Goal: Use online tool/utility: Use online tool/utility

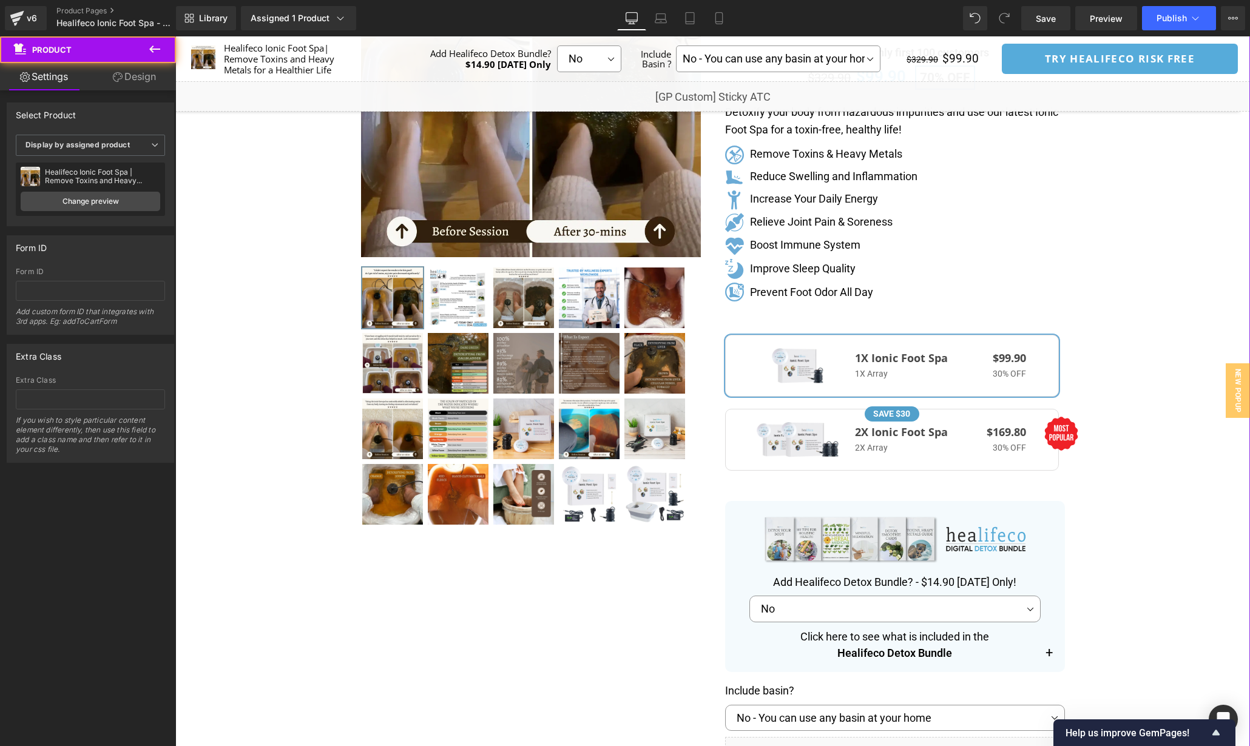
click at [1018, 432] on h3 "$169.80" at bounding box center [1006, 432] width 39 height 13
click at [978, 342] on span "1X Ionic Foot Spa 1X Array $99.90 30% OFF" at bounding box center [892, 366] width 334 height 62
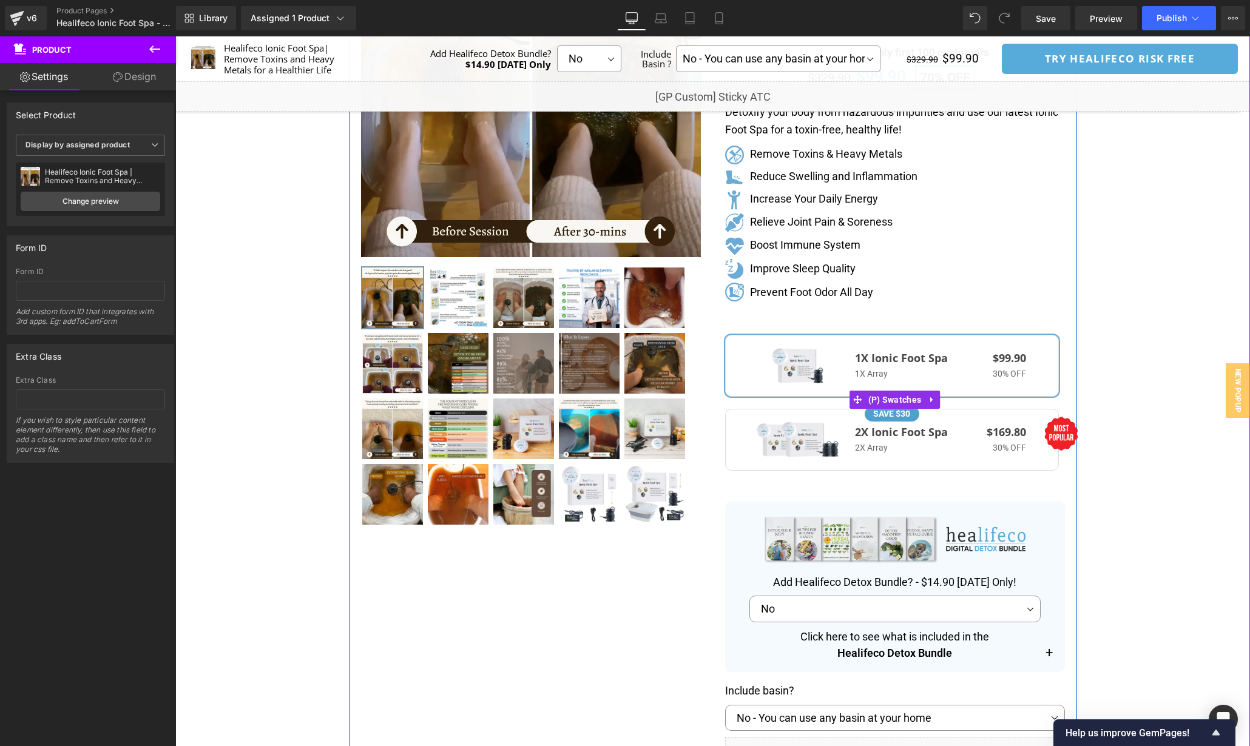
click at [958, 442] on p "2X Array" at bounding box center [921, 448] width 132 height 13
click at [996, 364] on h3 "$99.90" at bounding box center [1009, 358] width 33 height 13
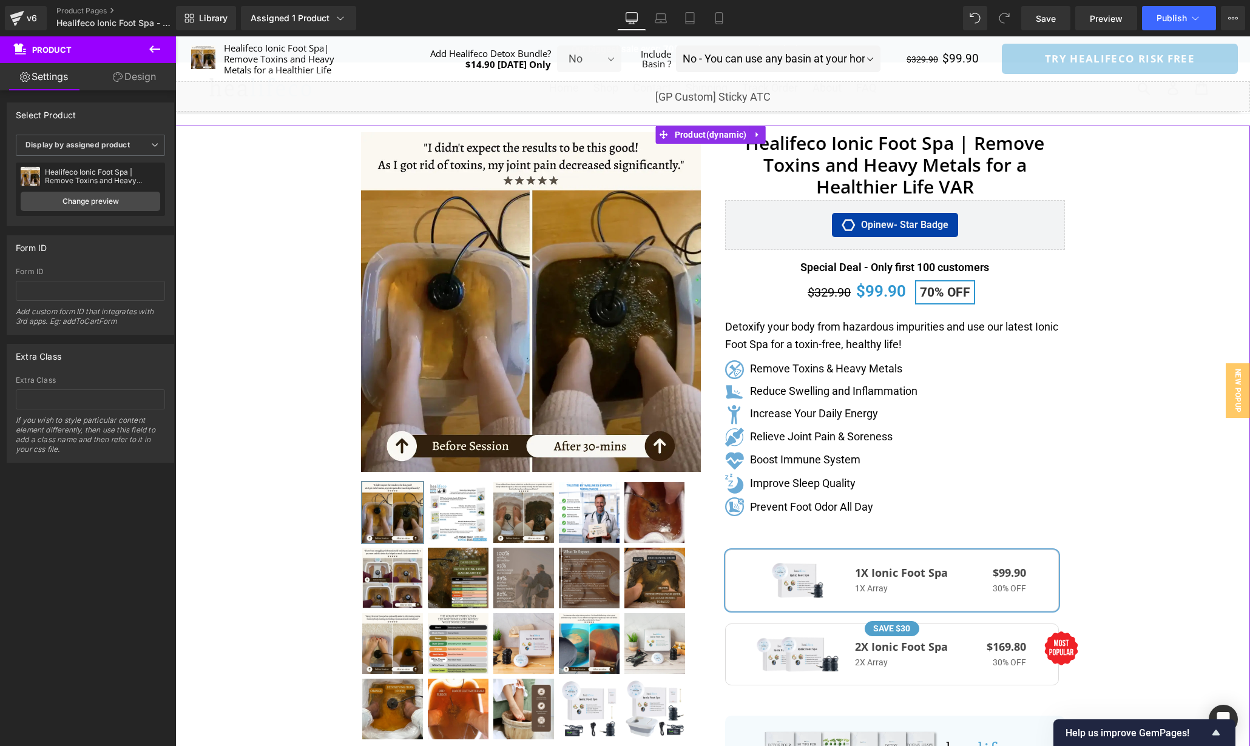
click at [135, 81] on link "Design" at bounding box center [134, 76] width 88 height 27
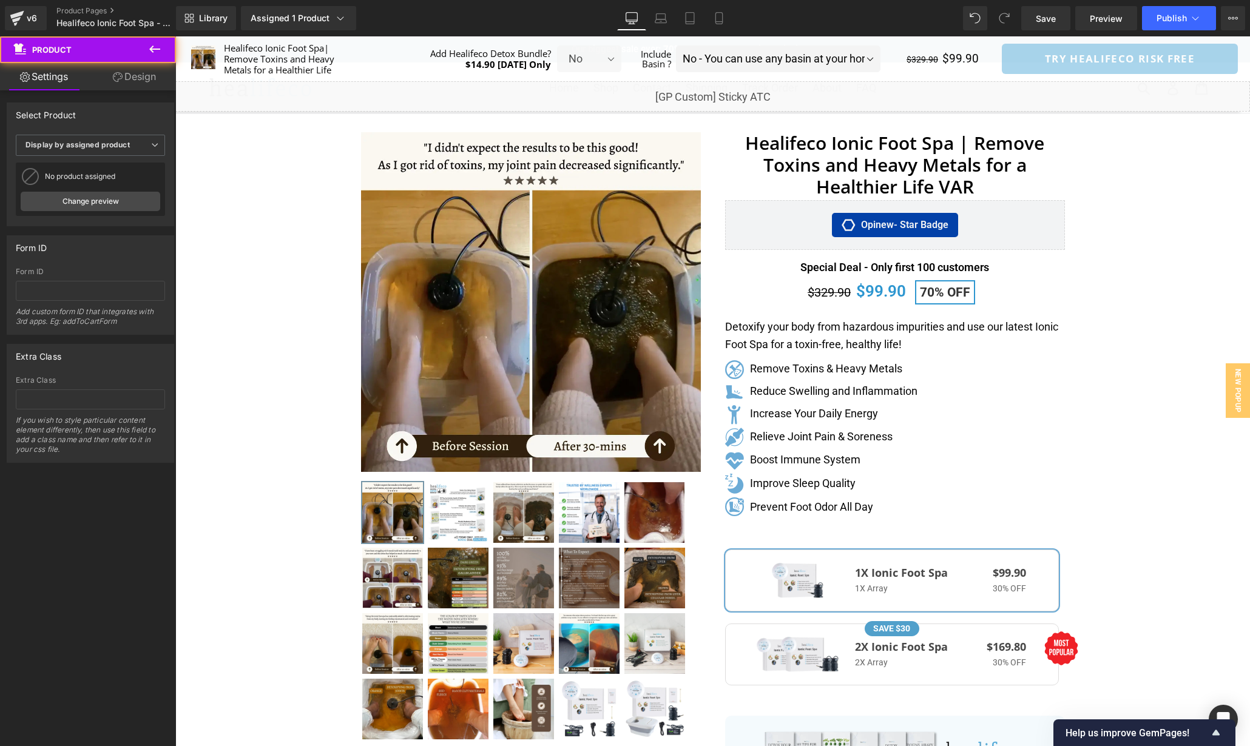
click at [1107, 387] on div "Separator" at bounding box center [712, 652] width 1075 height 1053
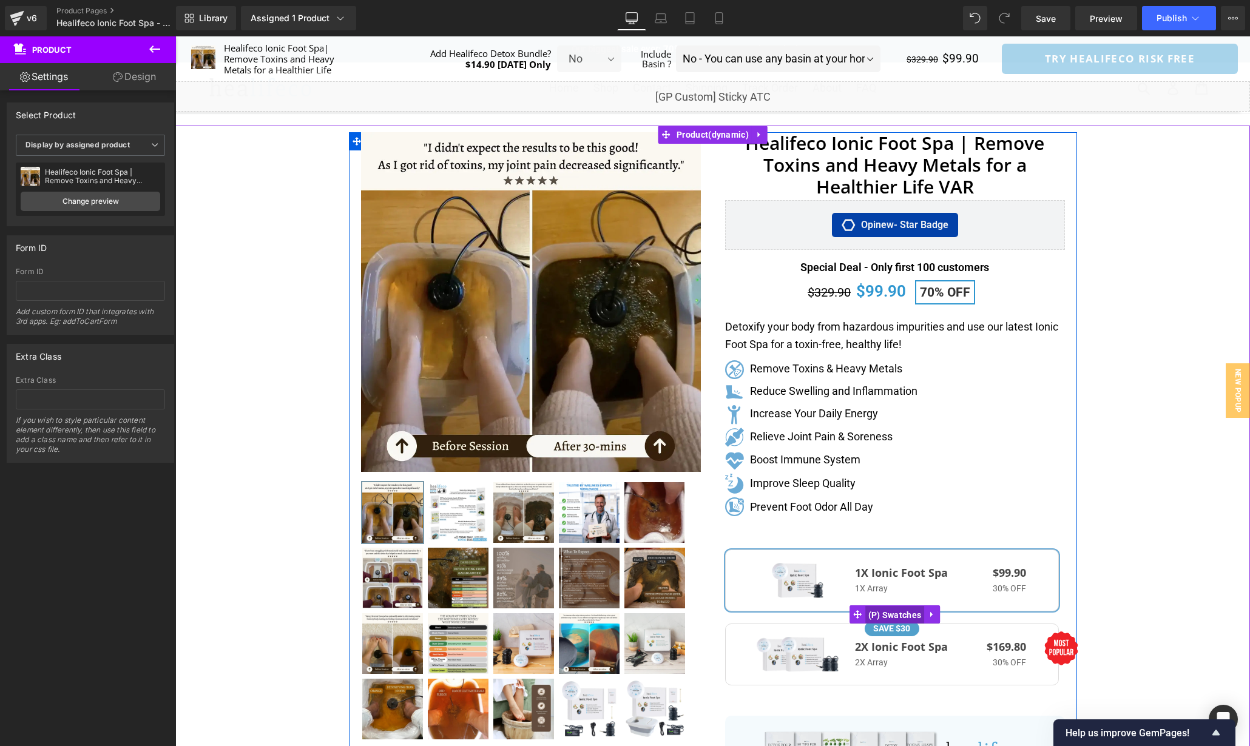
click at [902, 616] on span "(P) Swatches" at bounding box center [894, 615] width 59 height 18
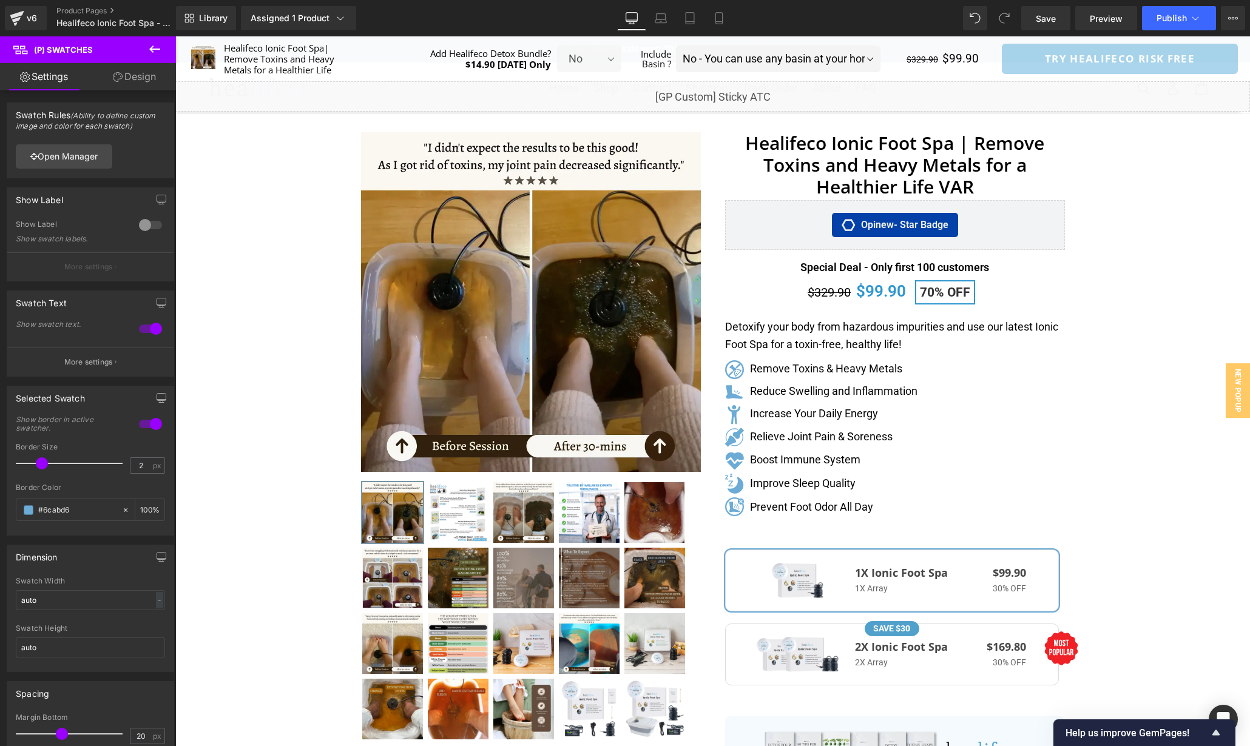
click at [140, 74] on link "Design" at bounding box center [134, 76] width 88 height 27
click at [0, 0] on div "Spacing" at bounding box center [0, 0] width 0 height 0
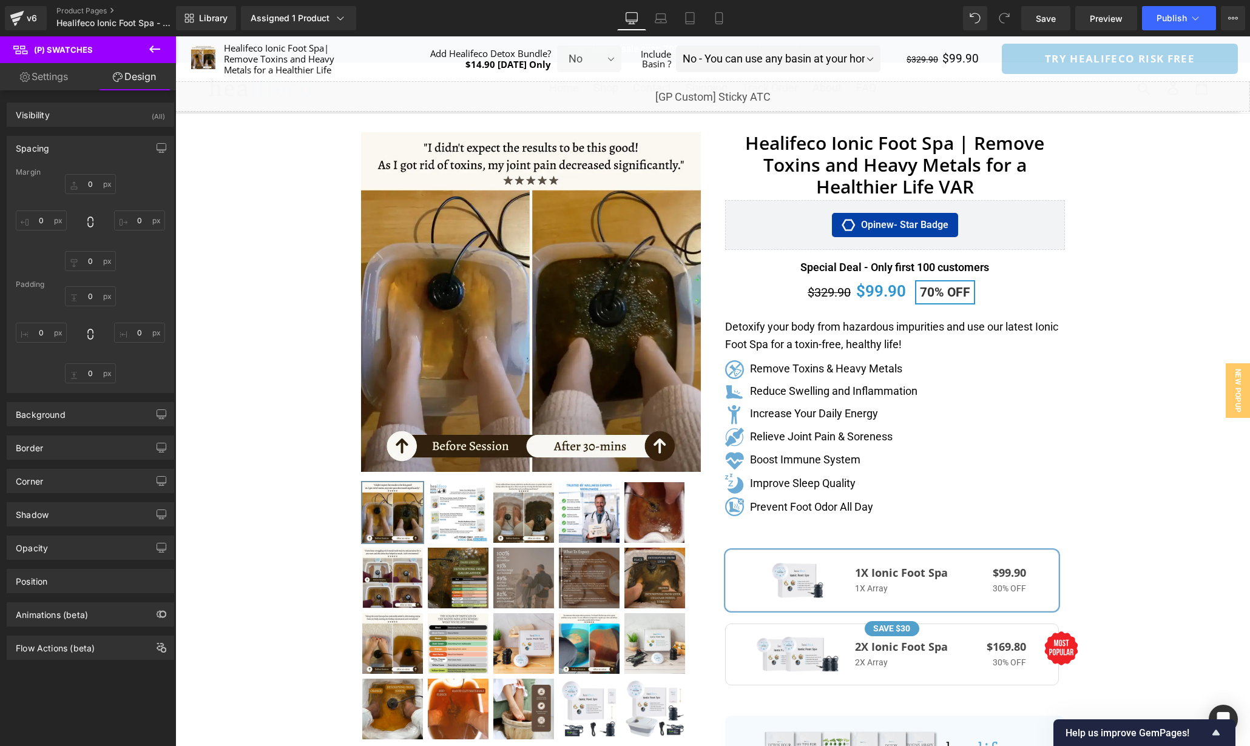
type input "10"
type input "0"
type input "20"
type input "0"
type input "10"
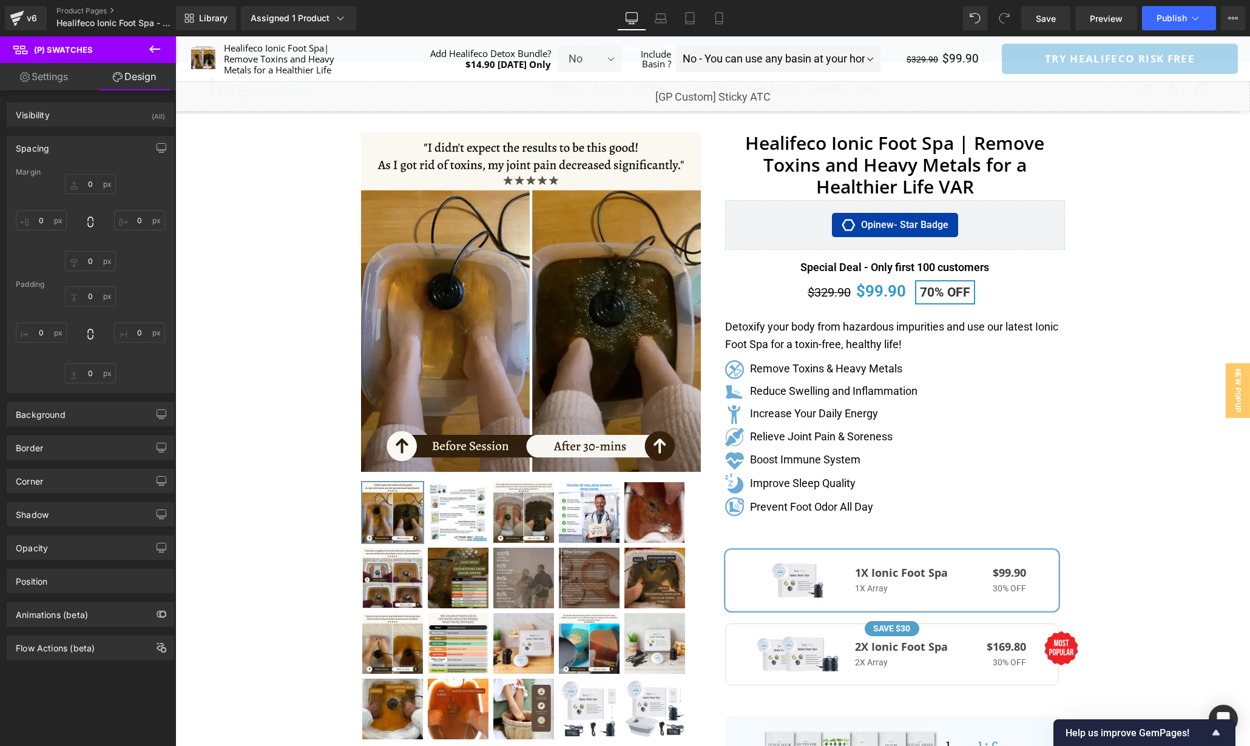
type input "38"
type input "10"
type input "38"
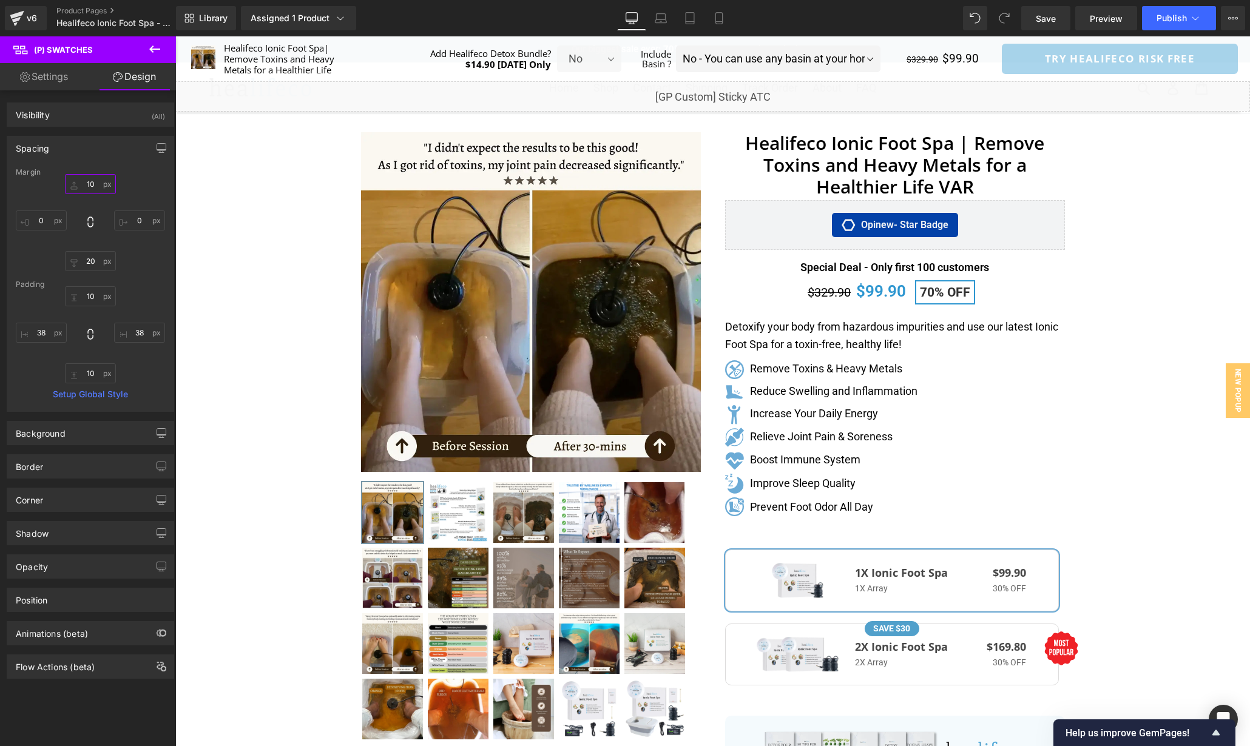
click at [98, 188] on input "10" at bounding box center [90, 184] width 51 height 20
type input "0"
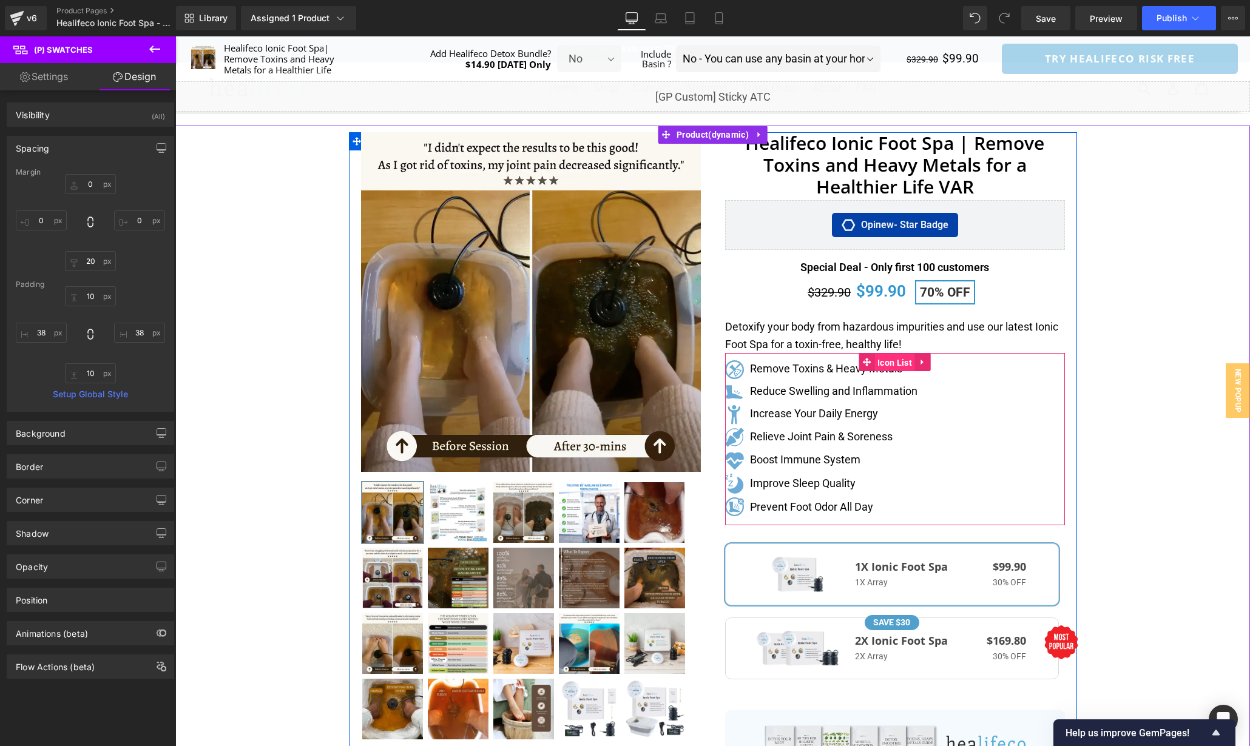
click at [897, 363] on span "Icon List" at bounding box center [894, 363] width 41 height 18
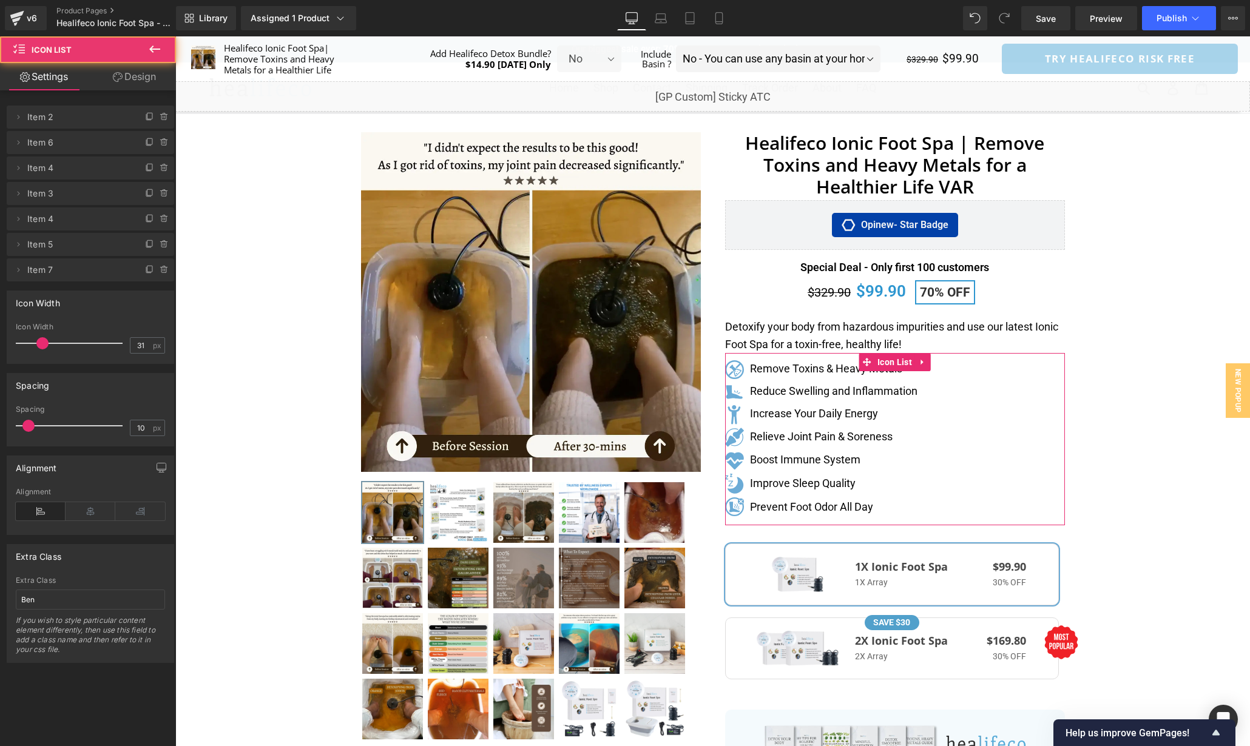
click at [160, 75] on link "Design" at bounding box center [134, 76] width 88 height 27
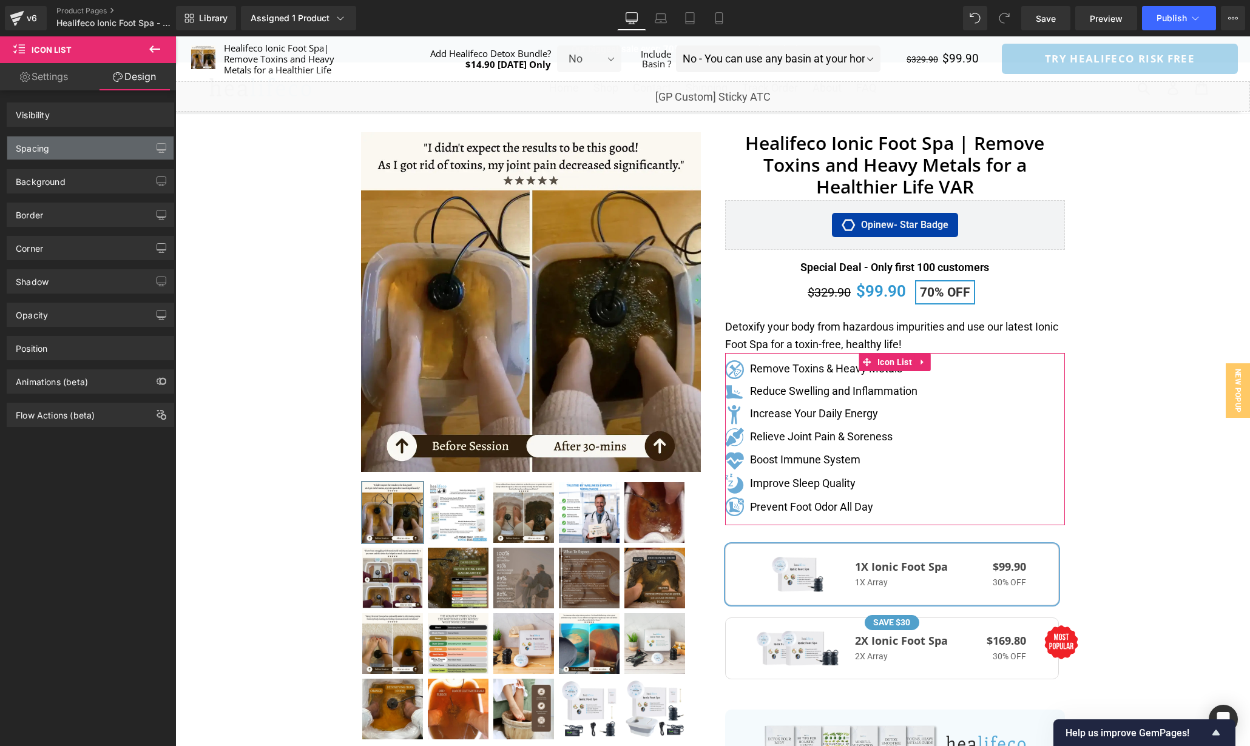
click at [117, 149] on div "Spacing" at bounding box center [90, 148] width 166 height 23
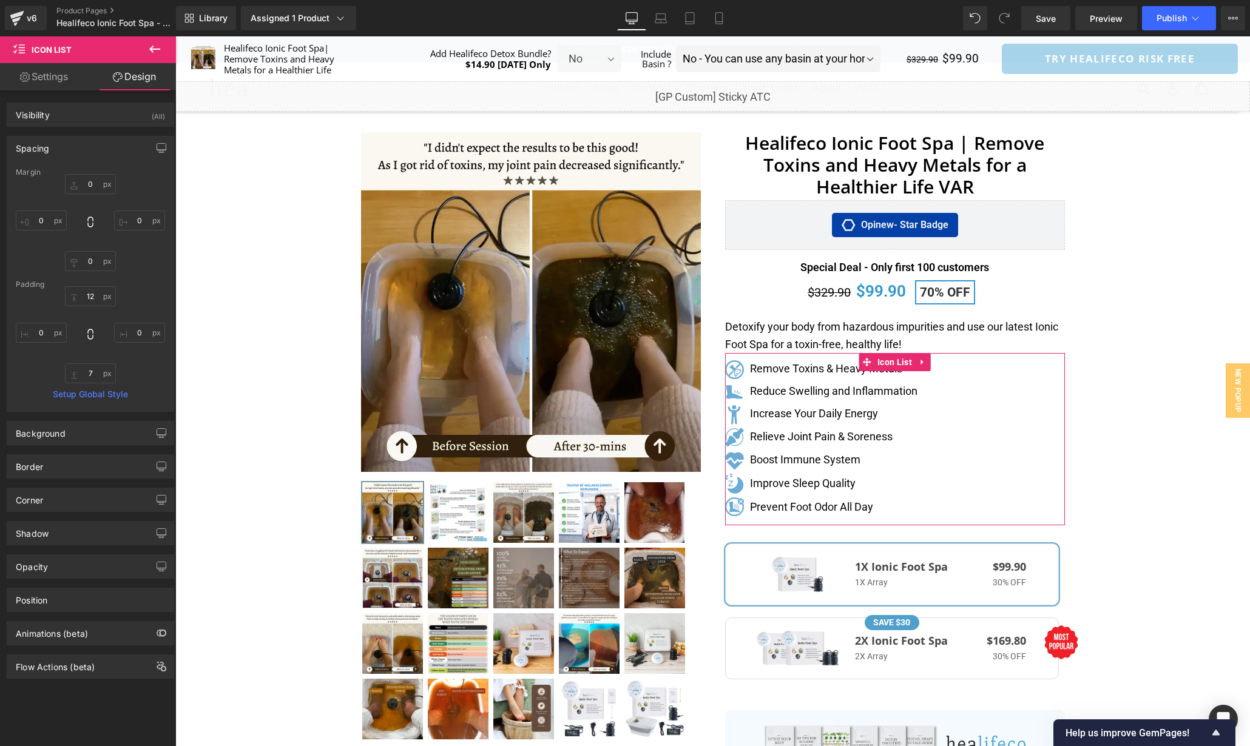
type input "0"
type input "12"
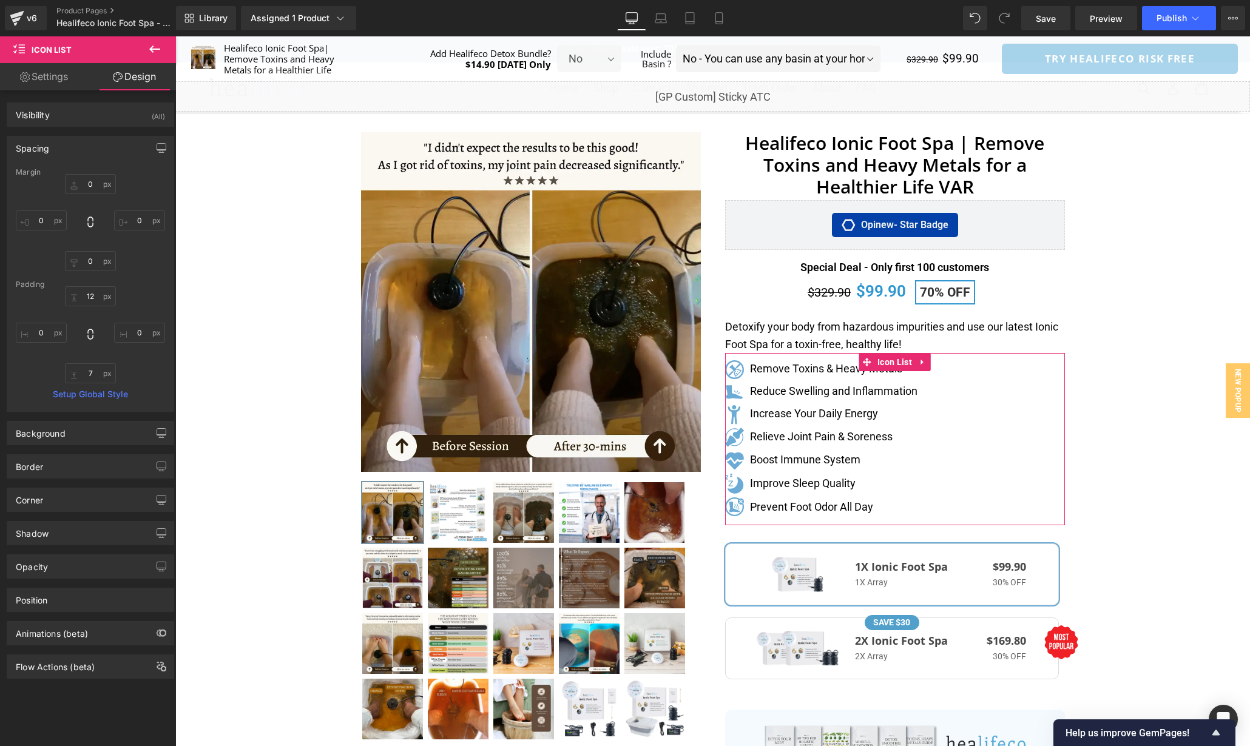
type input "0"
type input "7"
type input "0"
click at [96, 371] on input "7" at bounding box center [90, 373] width 51 height 20
type input "0"
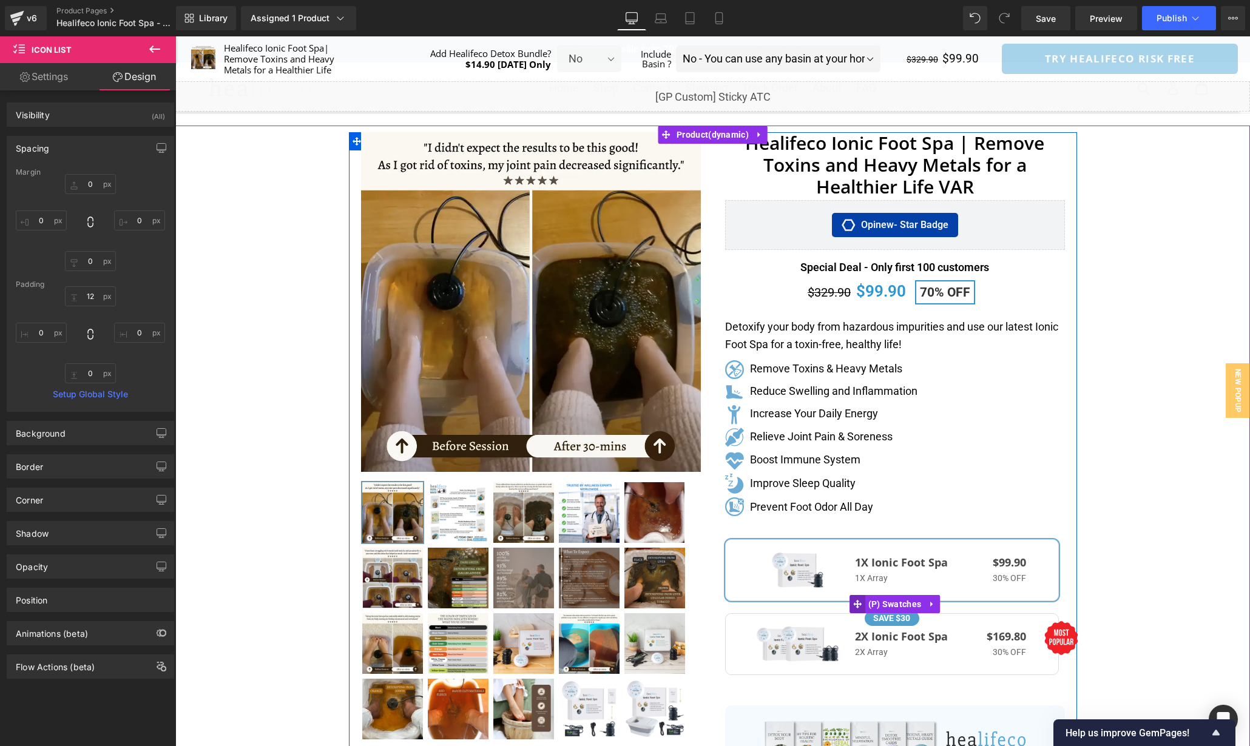
click at [855, 603] on icon at bounding box center [857, 604] width 8 height 8
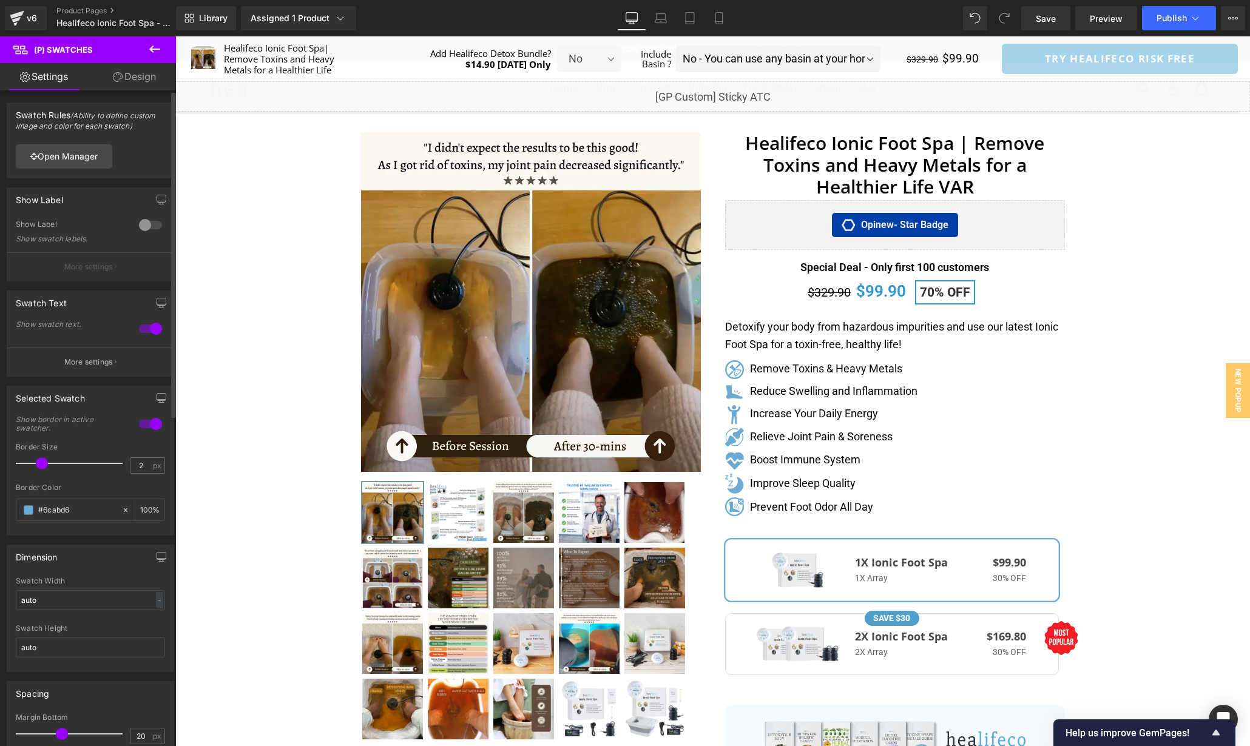
click at [148, 91] on div "Swatch Rules (Ability to define custom image and color for each swatch) e30= Op…" at bounding box center [90, 733] width 181 height 1286
click at [133, 84] on link "Design" at bounding box center [134, 76] width 88 height 27
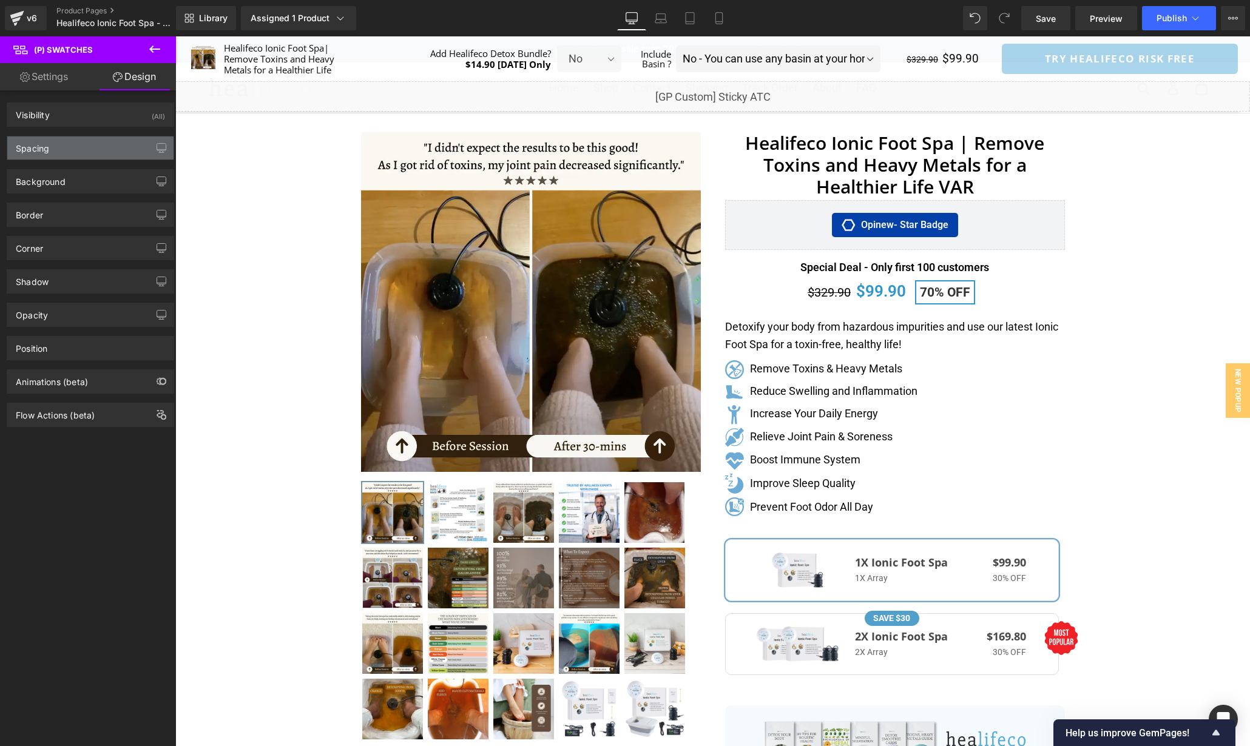
click at [82, 149] on div "Spacing" at bounding box center [90, 148] width 166 height 23
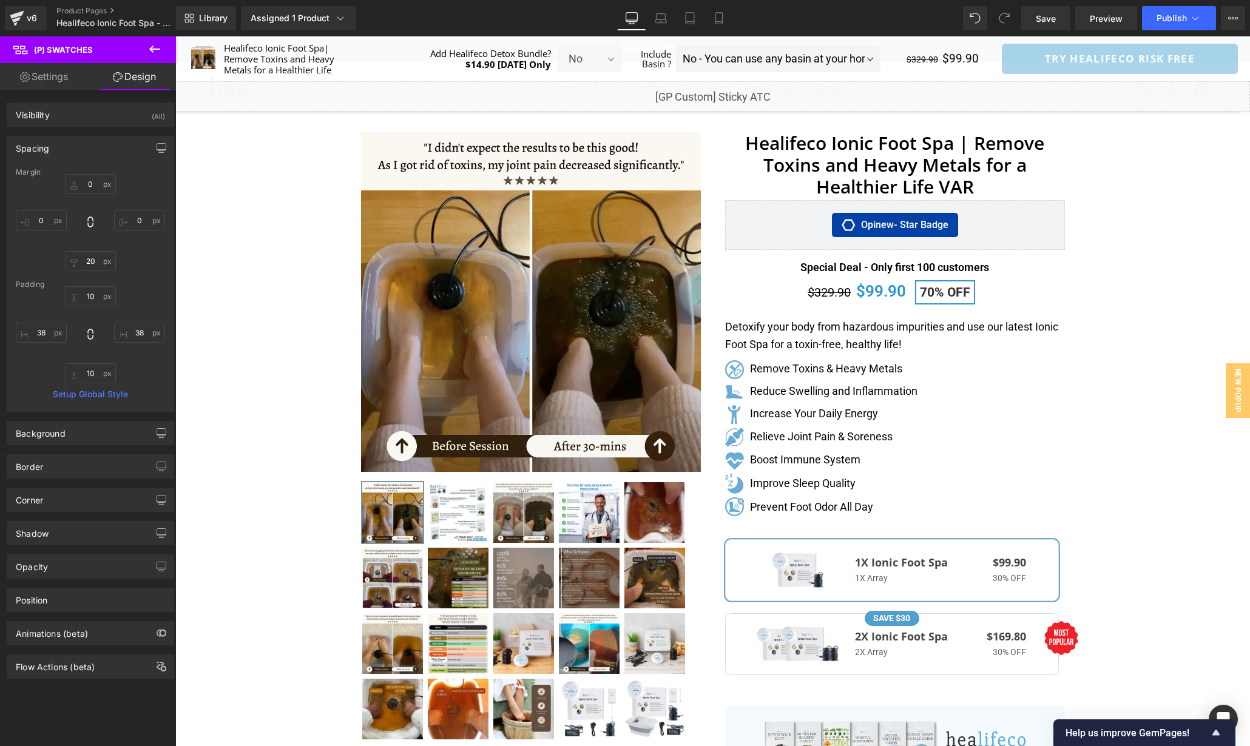
type input "0"
type input "20"
type input "0"
type input "10"
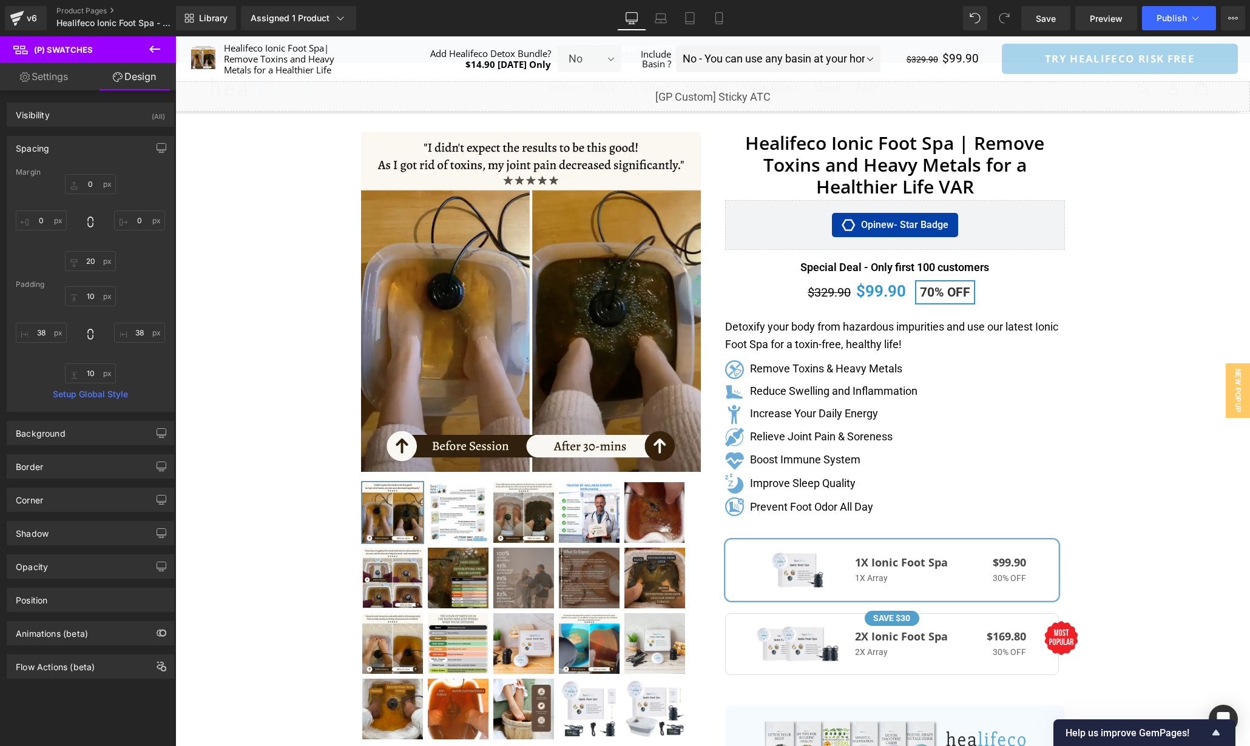
type input "38"
type input "10"
type input "38"
click at [89, 182] on input "0" at bounding box center [90, 184] width 51 height 20
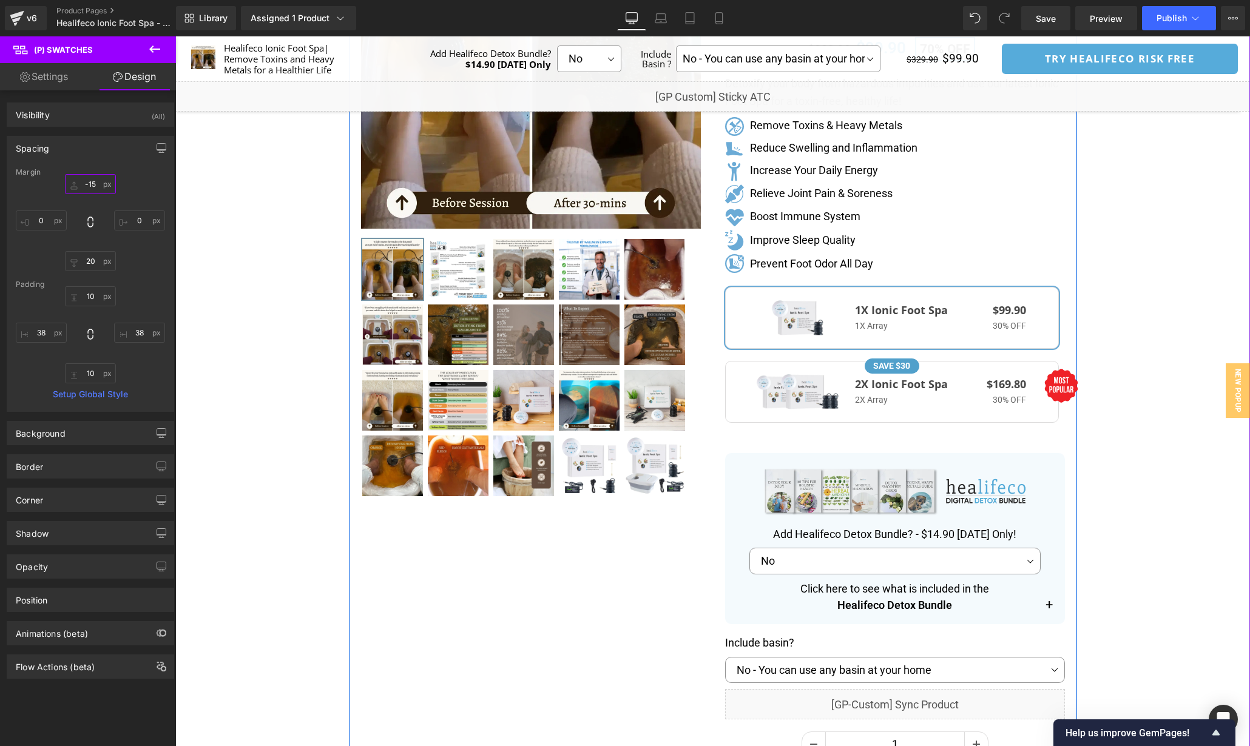
scroll to position [242, 0]
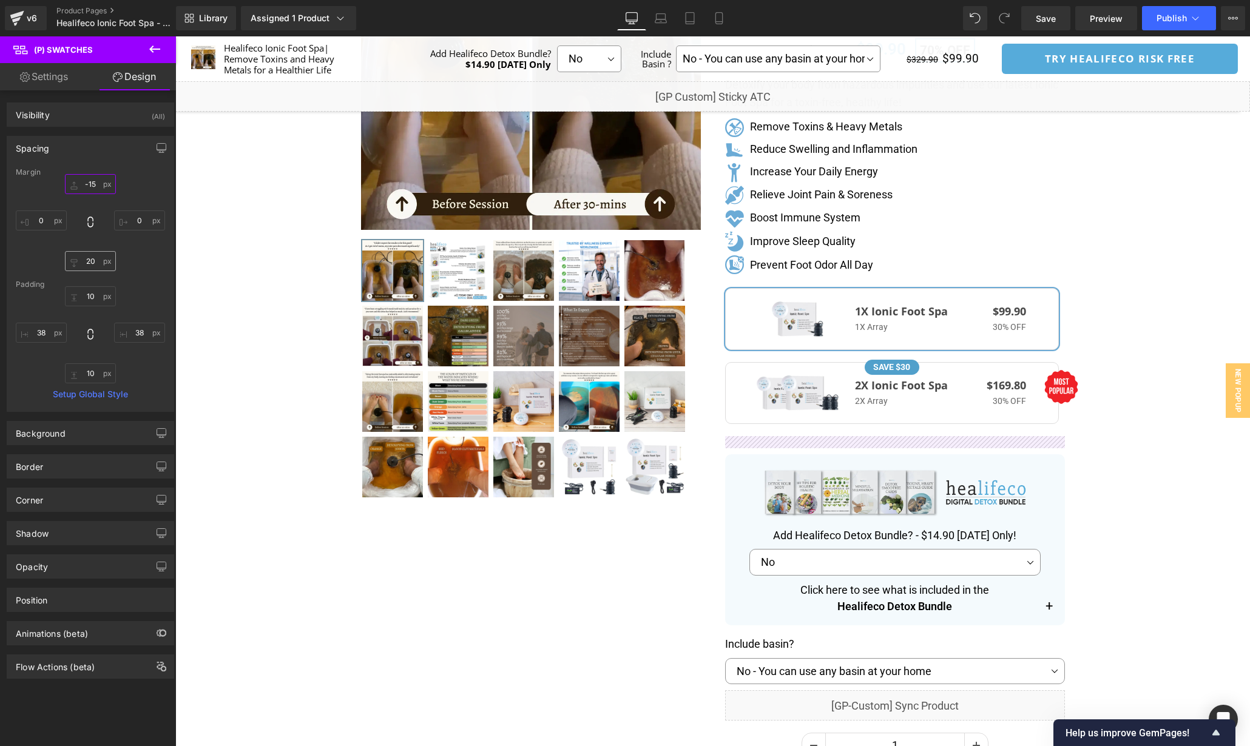
type input "-15"
click at [96, 265] on input "20" at bounding box center [90, 261] width 51 height 20
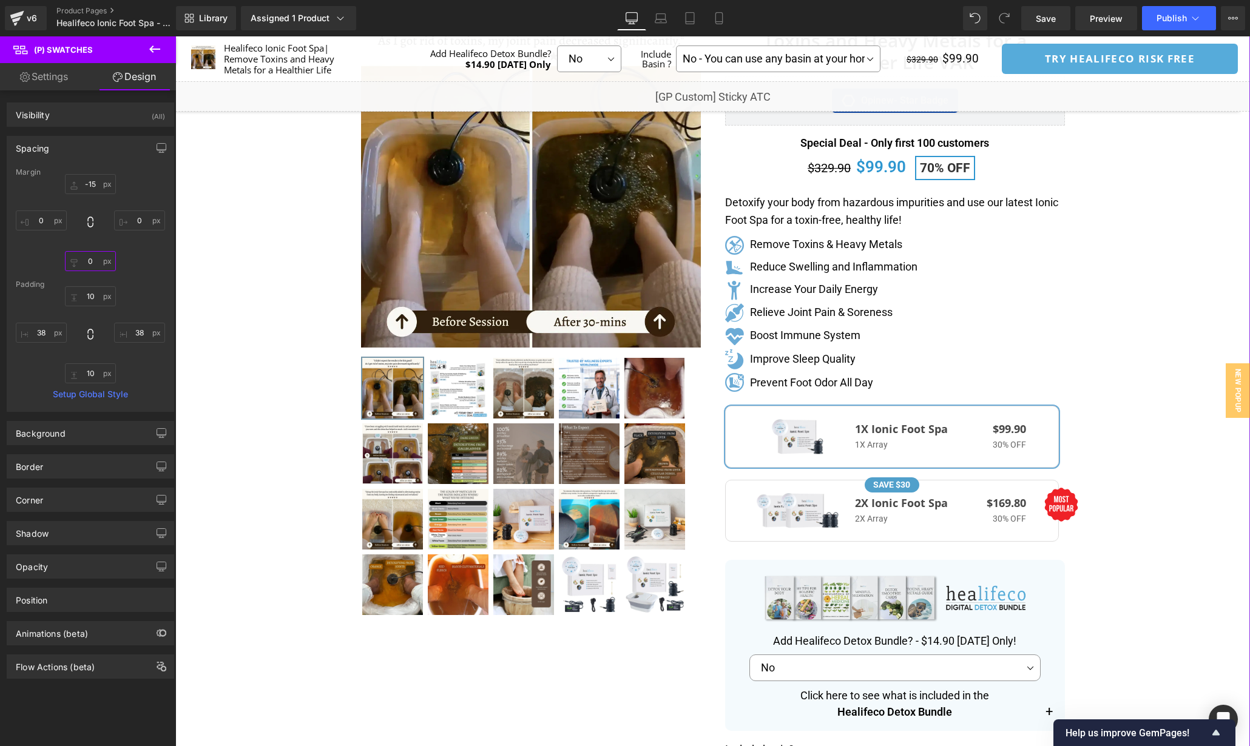
scroll to position [118, 0]
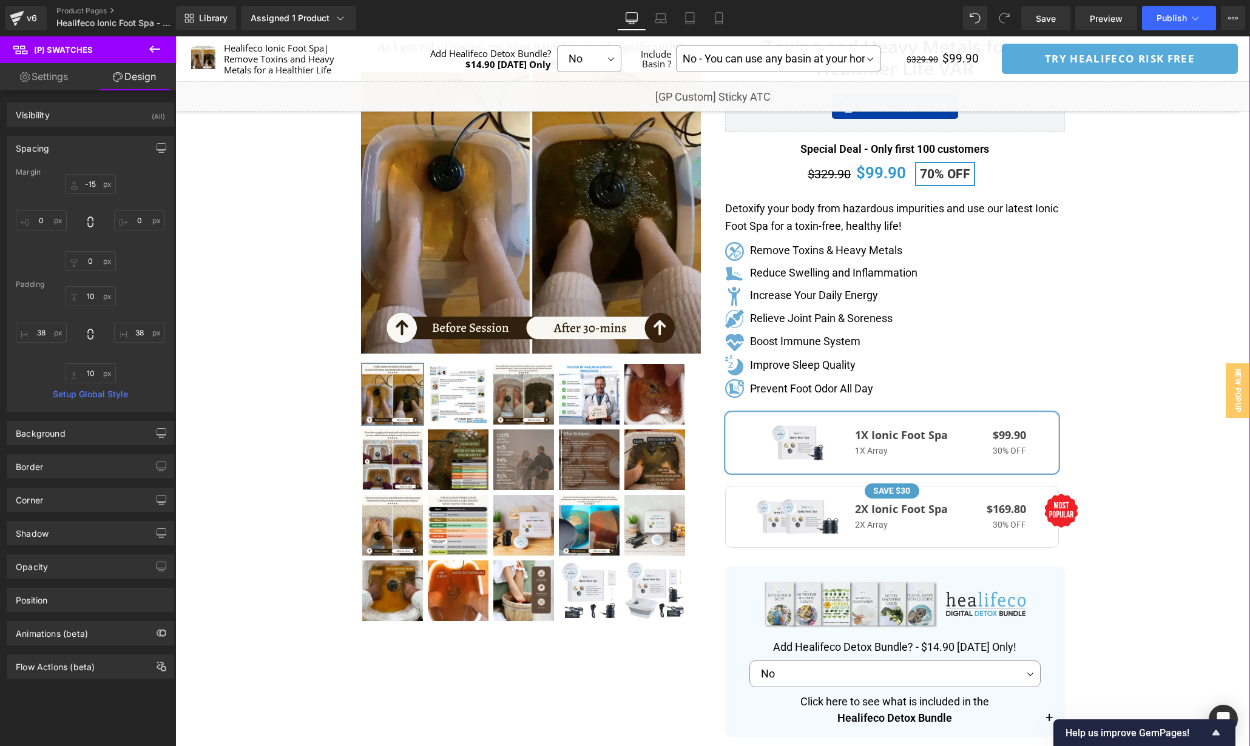
click at [945, 532] on span "2X Ionic Foot Spa 2X Array SAVE $30 $169.80 30% OFF" at bounding box center [892, 517] width 334 height 62
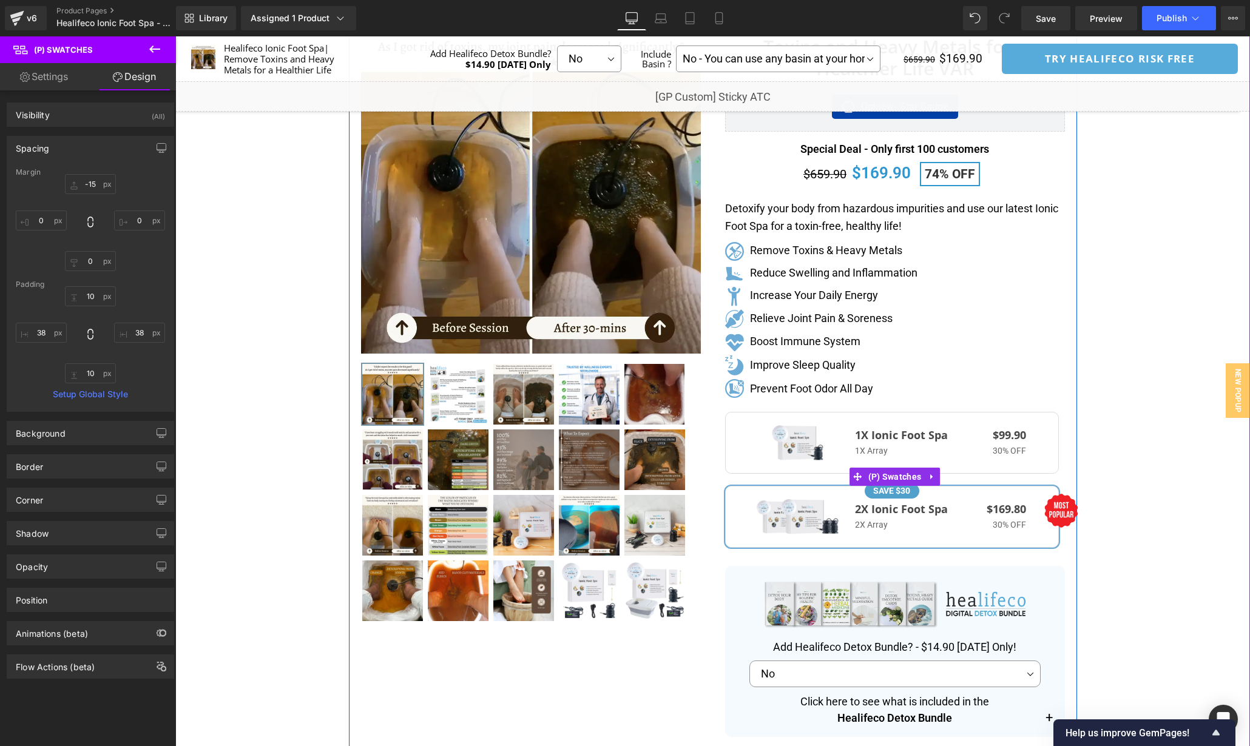
click at [942, 452] on p "1X Array" at bounding box center [924, 451] width 138 height 13
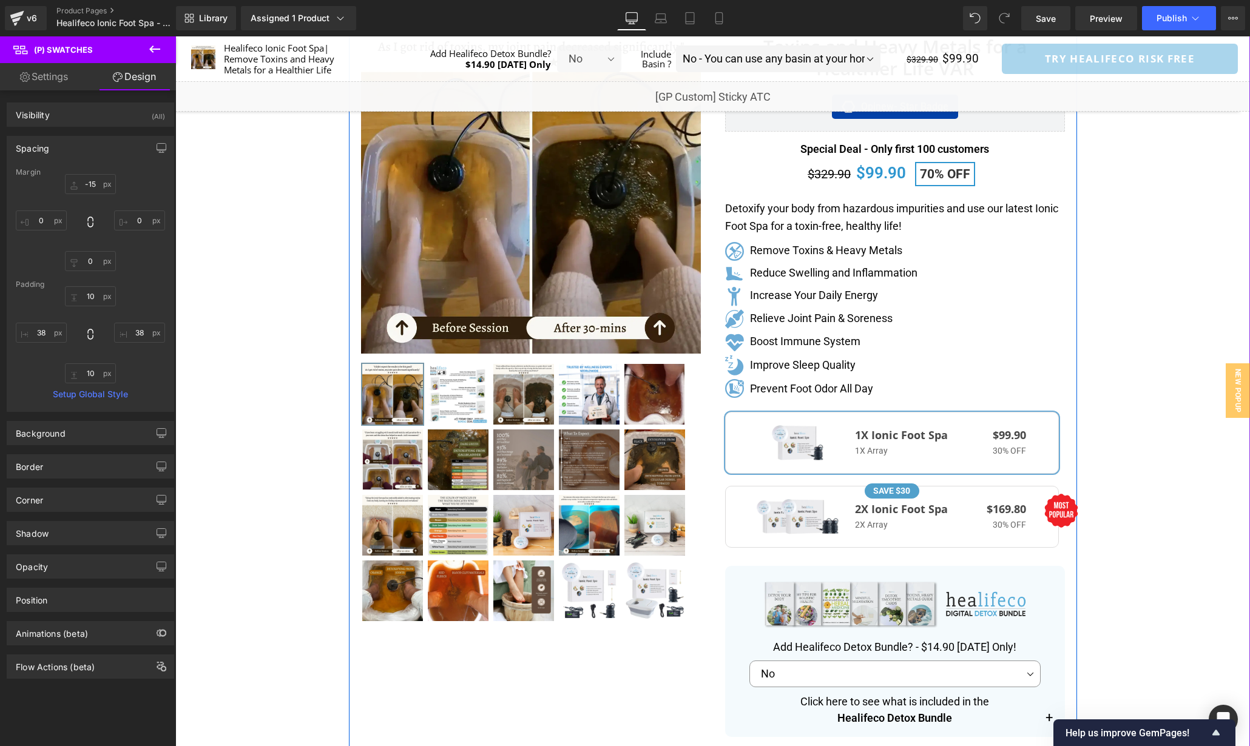
scroll to position [0, 0]
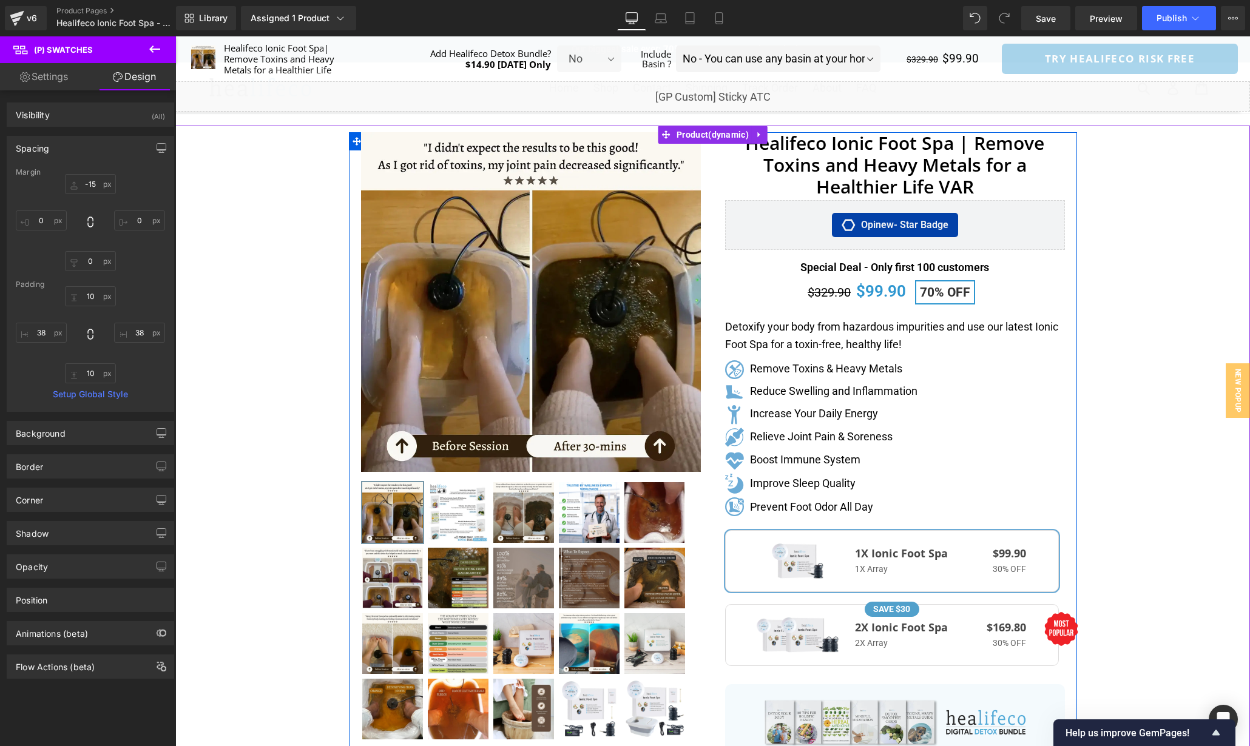
click at [1115, 461] on div "Separator" at bounding box center [712, 637] width 1075 height 1022
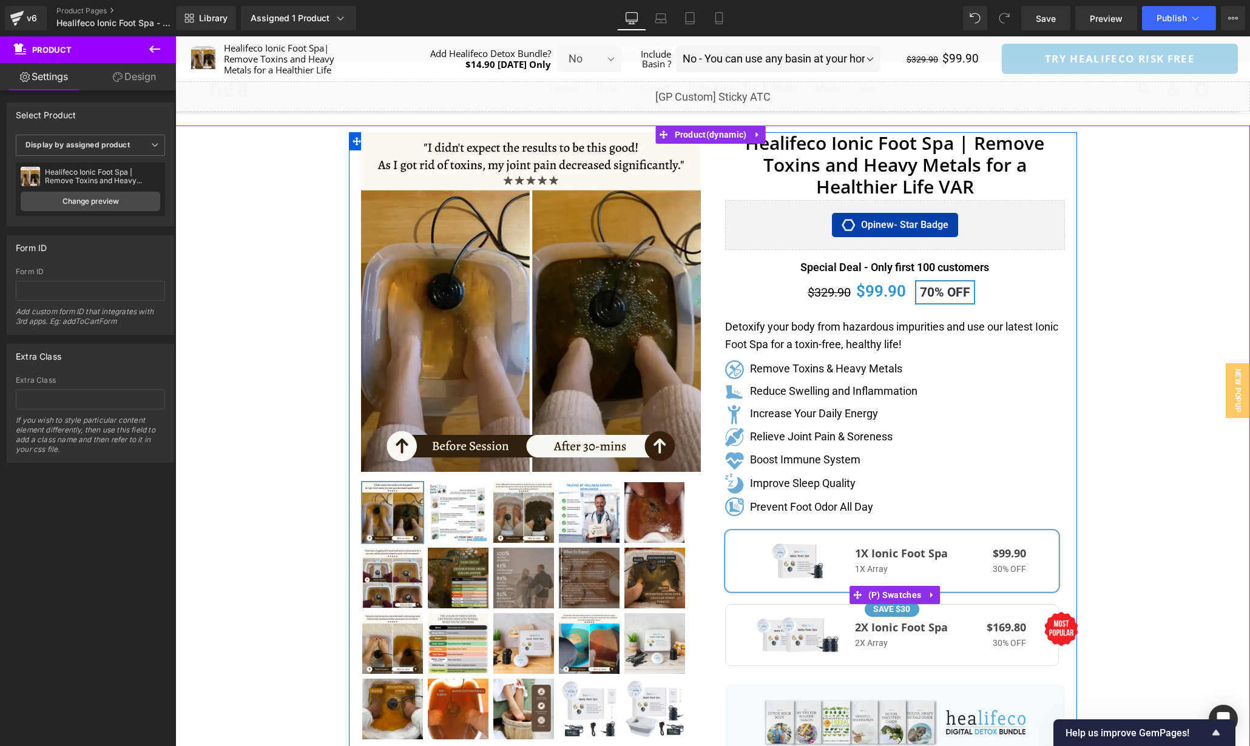
click at [1058, 555] on div "1X Ionic Foot Spa 1X Array $99.90 30% OFF 2X Ionic Foot Spa 2X Array SAVE $30 $…" at bounding box center [895, 604] width 340 height 148
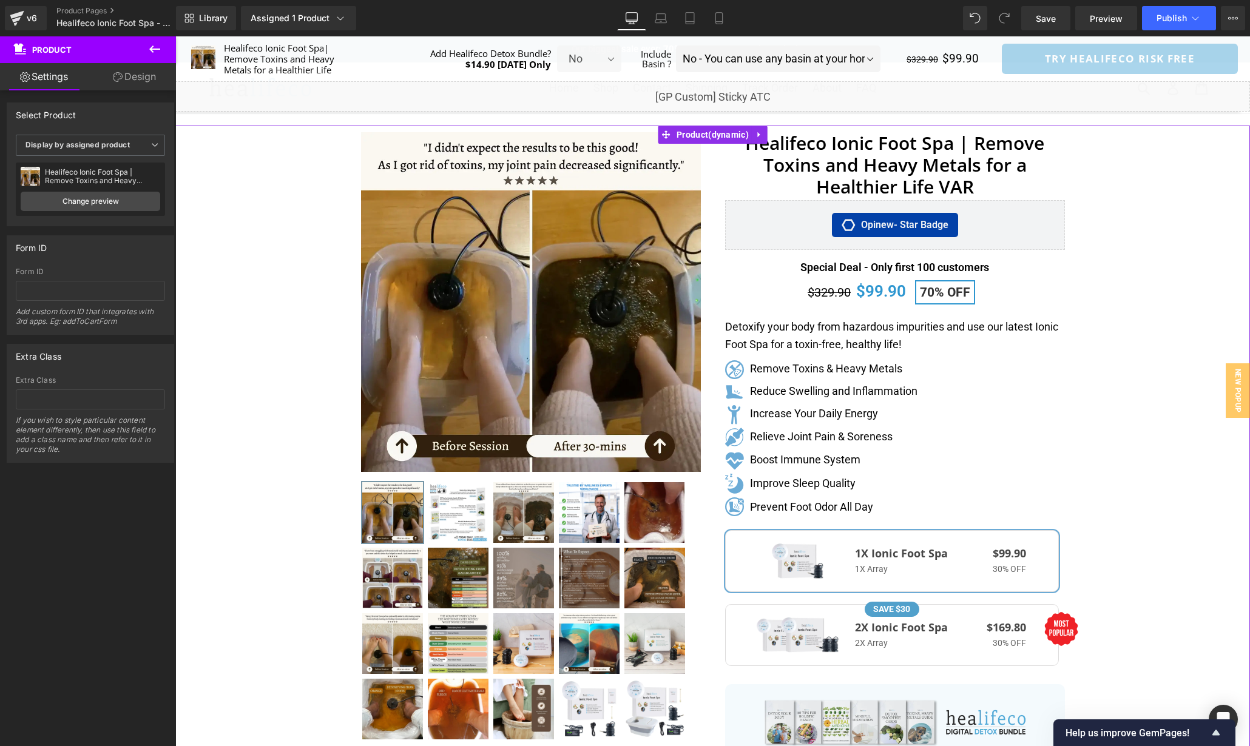
click at [1132, 559] on div "Separator" at bounding box center [712, 637] width 1075 height 1022
